Goal: Transaction & Acquisition: Subscribe to service/newsletter

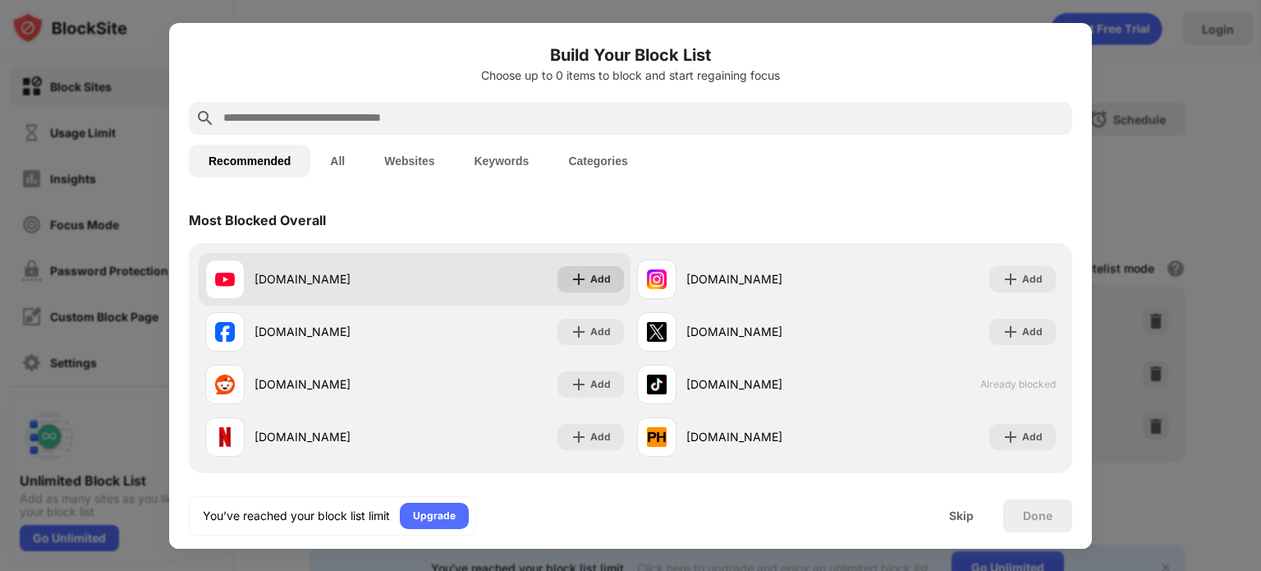
click at [590, 281] on div "Add" at bounding box center [600, 279] width 21 height 16
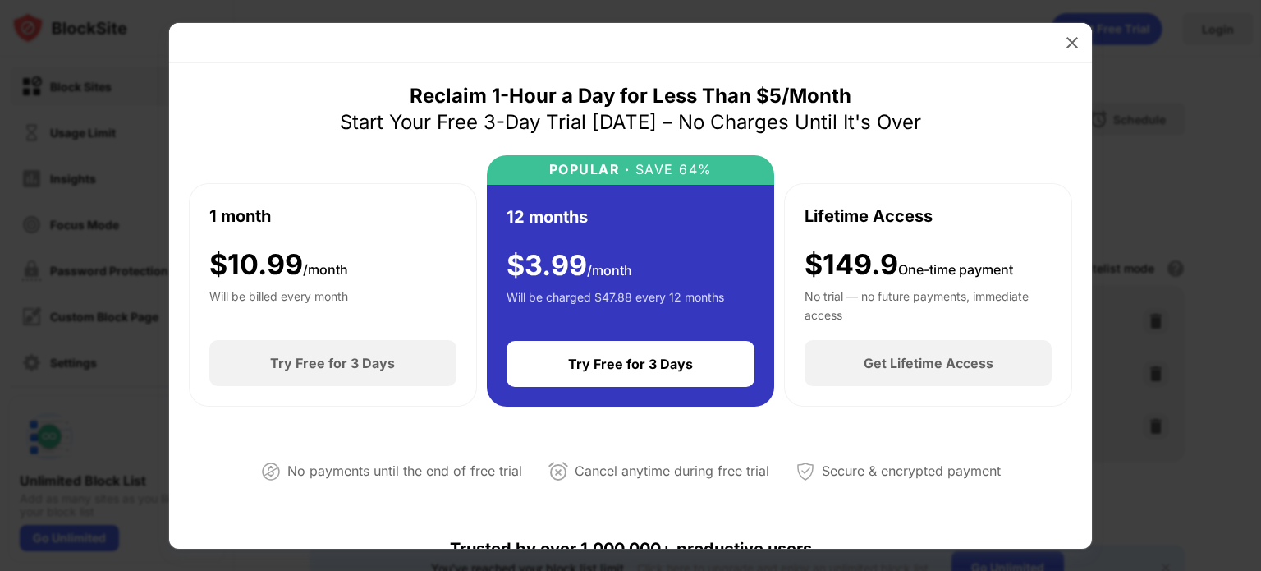
click at [726, 206] on div "12 months $ 3.99 /month Will be charged $47.88 every 12 months" at bounding box center [631, 262] width 249 height 117
click at [1062, 41] on div at bounding box center [1072, 43] width 26 height 26
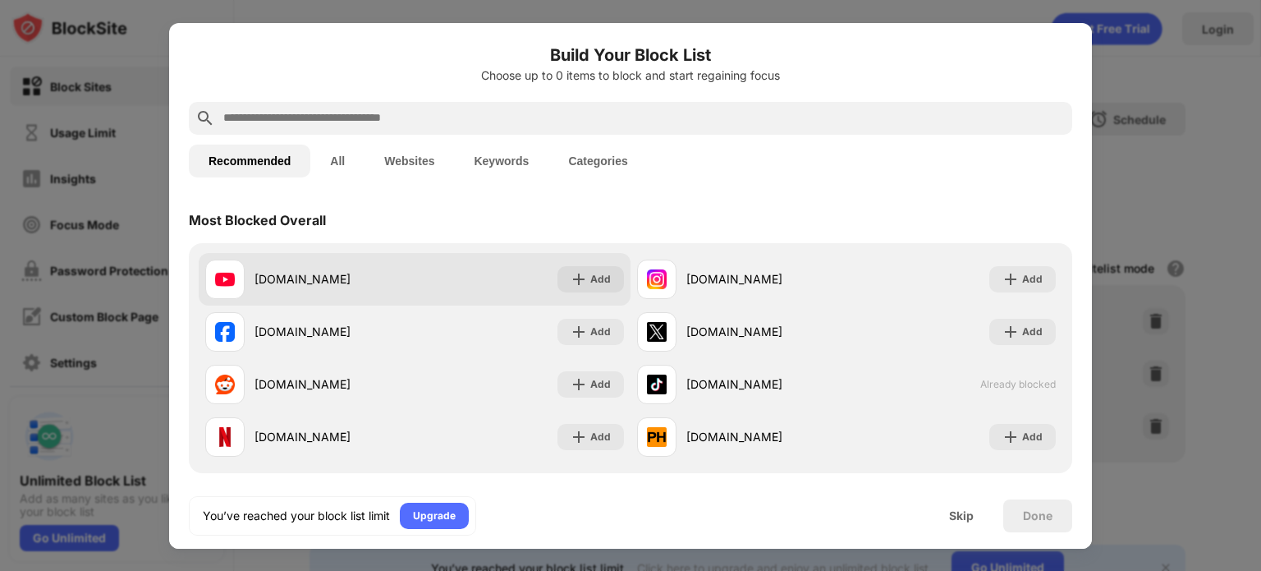
click at [596, 293] on div "[DOMAIN_NAME] Add" at bounding box center [415, 279] width 432 height 53
click at [603, 281] on div "Add" at bounding box center [600, 279] width 21 height 16
